Goal: Information Seeking & Learning: Learn about a topic

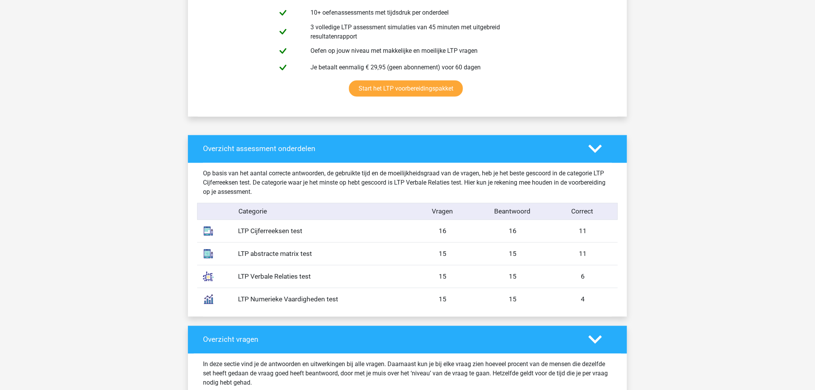
scroll to position [514, 0]
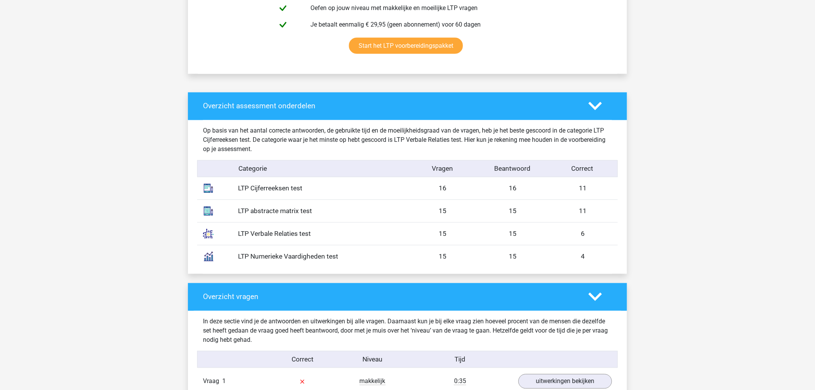
drag, startPoint x: 596, startPoint y: 188, endPoint x: 183, endPoint y: 178, distance: 412.8
drag, startPoint x: 328, startPoint y: 244, endPoint x: 322, endPoint y: 244, distance: 6.2
click at [328, 244] on div "LTP Verbale Relaties test 15 15 6" at bounding box center [407, 233] width 421 height 23
drag, startPoint x: 599, startPoint y: 210, endPoint x: 439, endPoint y: 185, distance: 161.4
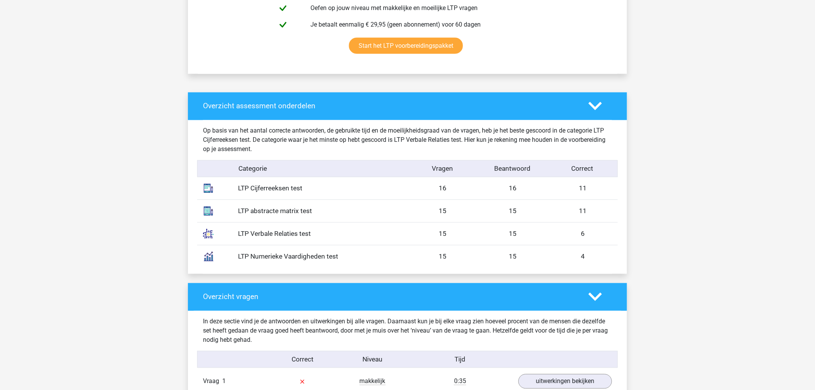
click at [439, 185] on div "Op basis van het aantal correcte antwoorden, de gebruikte tijd en de moeilijkhe…" at bounding box center [407, 197] width 409 height 154
click at [439, 185] on div "16" at bounding box center [443, 188] width 70 height 10
drag, startPoint x: 615, startPoint y: 179, endPoint x: 318, endPoint y: 176, distance: 297.1
click at [318, 176] on div "Op basis van het aantal correcte antwoorden, de gebruikte tijd en de moeilijkhe…" at bounding box center [407, 197] width 409 height 154
click at [236, 198] on div "LTP Cijferreeksen test 16 16 11" at bounding box center [407, 188] width 421 height 22
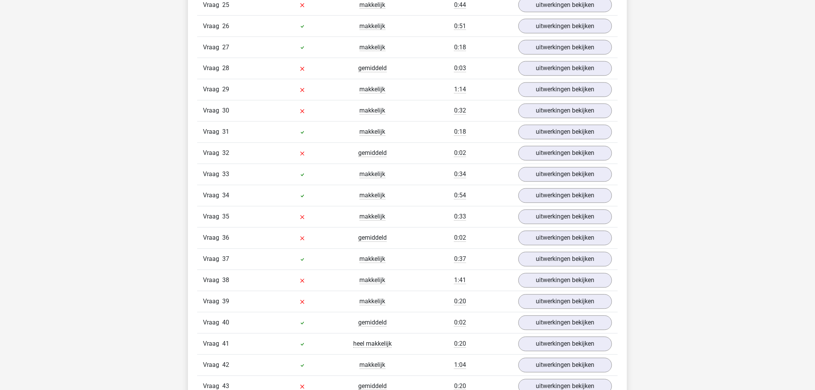
scroll to position [1798, 0]
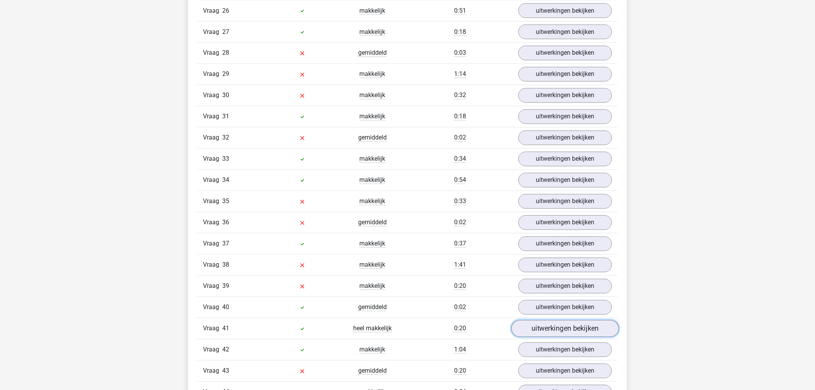
click at [529, 327] on link "uitwerkingen bekijken" at bounding box center [565, 328] width 107 height 17
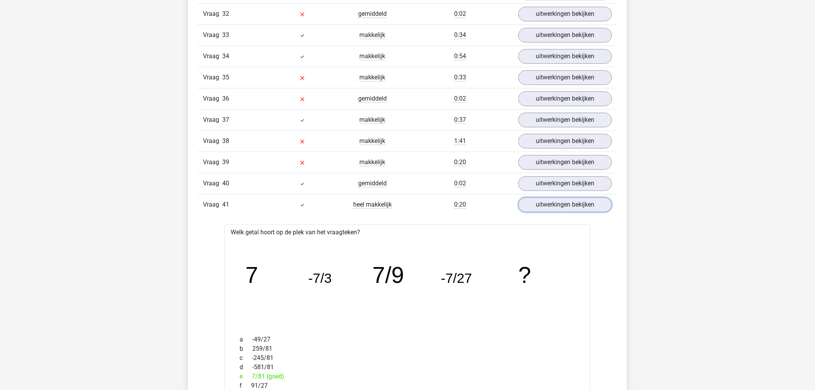
scroll to position [1926, 0]
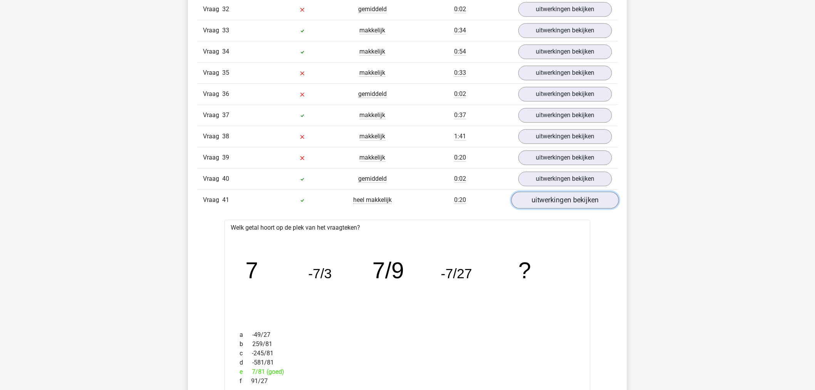
click at [524, 205] on link "uitwerkingen bekijken" at bounding box center [565, 199] width 107 height 17
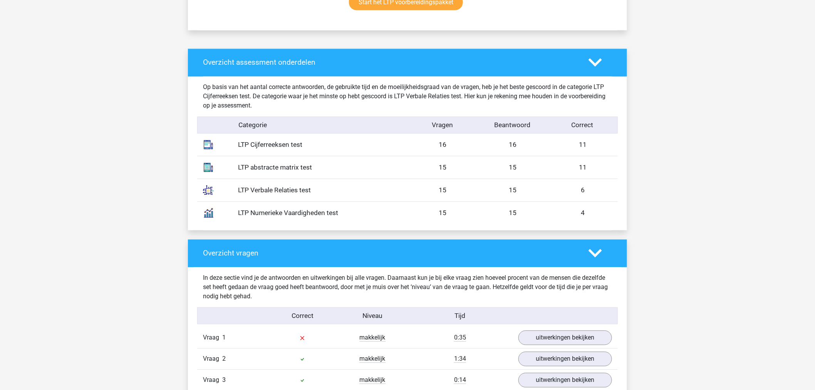
scroll to position [556, 0]
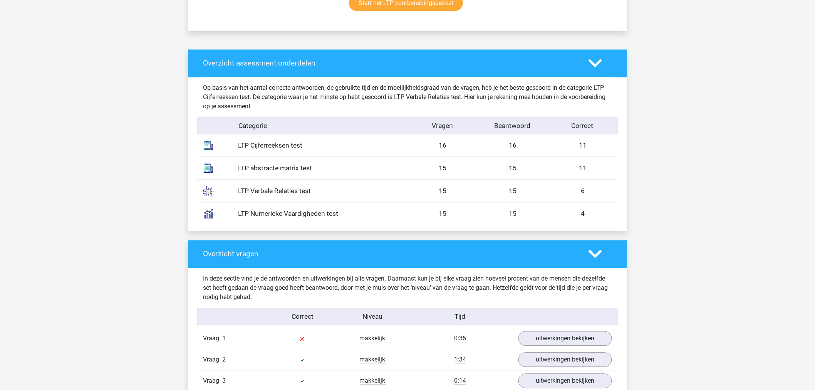
drag, startPoint x: 405, startPoint y: 186, endPoint x: 584, endPoint y: 197, distance: 179.5
click at [584, 197] on div "LTP Verbale Relaties test 15 15 6" at bounding box center [407, 191] width 421 height 23
